Goal: Task Accomplishment & Management: Complete application form

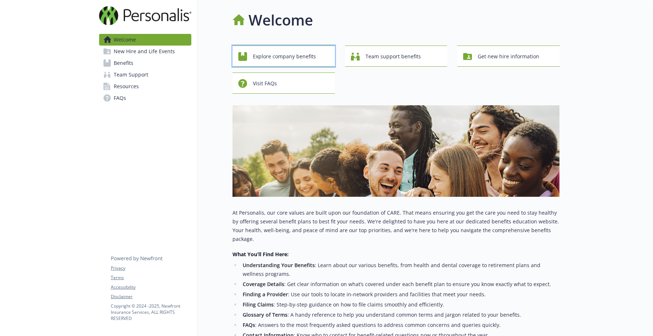
click at [314, 63] on button "Explore company benefits" at bounding box center [283, 56] width 102 height 21
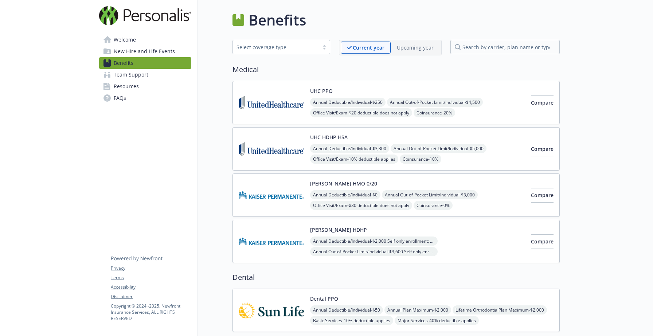
click at [146, 45] on link "Welcome" at bounding box center [145, 40] width 92 height 12
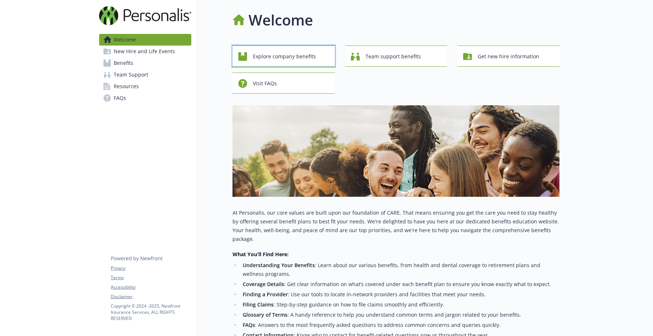
click at [309, 61] on span "Explore company benefits" at bounding box center [284, 57] width 63 height 14
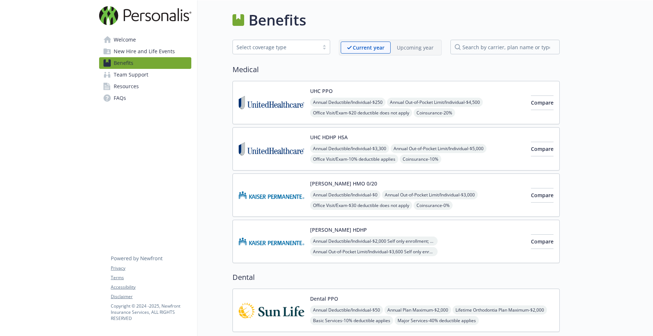
click at [173, 52] on link "New Hire and Life Events" at bounding box center [145, 52] width 92 height 12
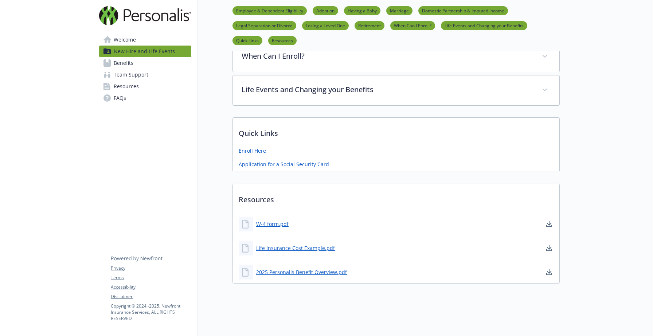
scroll to position [402, 0]
click at [144, 66] on link "Benefits" at bounding box center [145, 63] width 92 height 12
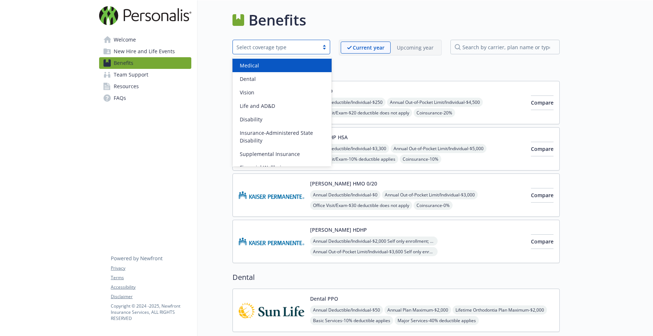
click at [301, 51] on div "Select coverage type" at bounding box center [276, 47] width 86 height 9
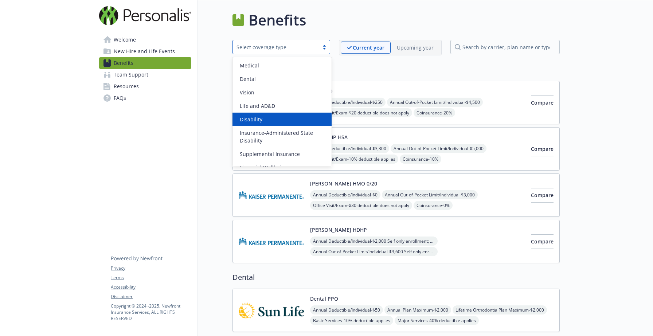
scroll to position [50, 0]
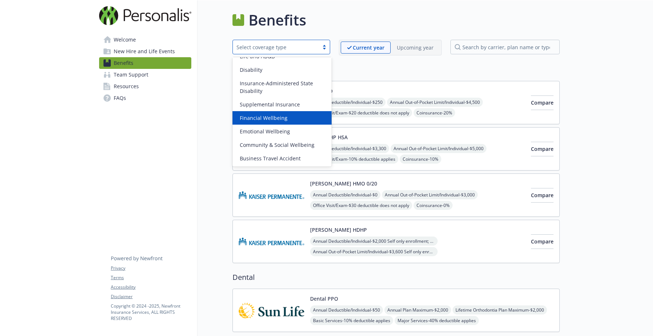
click at [249, 120] on span "Financial Wellbeing" at bounding box center [264, 118] width 48 height 8
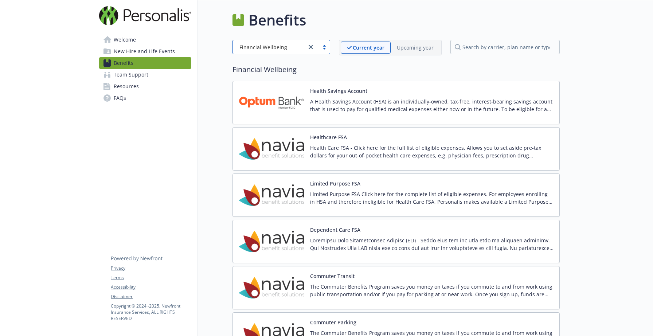
scroll to position [0, 0]
